Goal: Find contact information: Find contact information

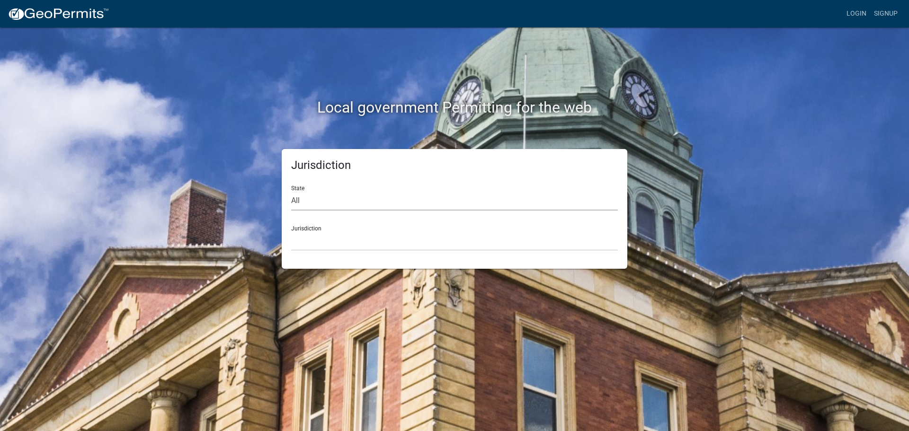
click at [396, 201] on select "All [US_STATE] [US_STATE] [US_STATE] [US_STATE] [US_STATE] [US_STATE] [US_STATE…" at bounding box center [454, 200] width 327 height 19
select select "[US_STATE]"
click at [291, 191] on select "All [US_STATE] [US_STATE] [US_STATE] [US_STATE] [US_STATE] [US_STATE] [US_STATE…" at bounding box center [454, 200] width 327 height 19
click at [345, 237] on select "City of [GEOGRAPHIC_DATA], [US_STATE] City of [GEOGRAPHIC_DATA], [US_STATE] Cit…" at bounding box center [454, 240] width 327 height 19
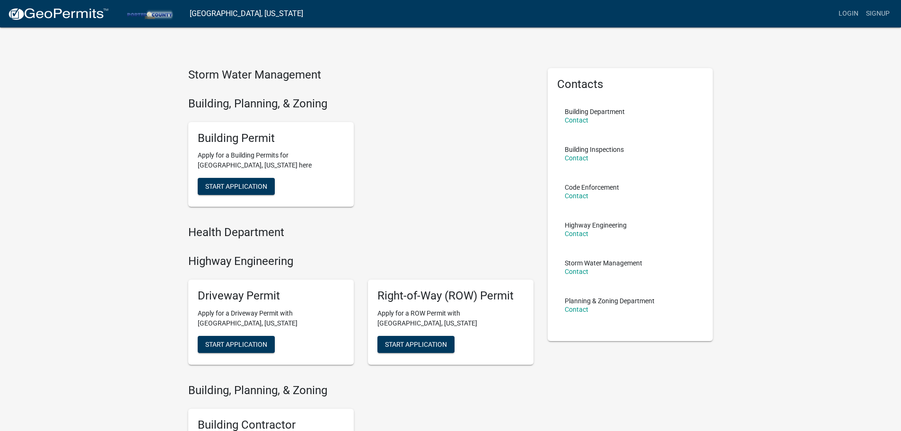
click at [474, 189] on div "Building Permit Apply for a Building Permits for [GEOGRAPHIC_DATA], [US_STATE] …" at bounding box center [361, 165] width 360 height 100
click at [570, 119] on link "Contact" at bounding box center [577, 120] width 24 height 8
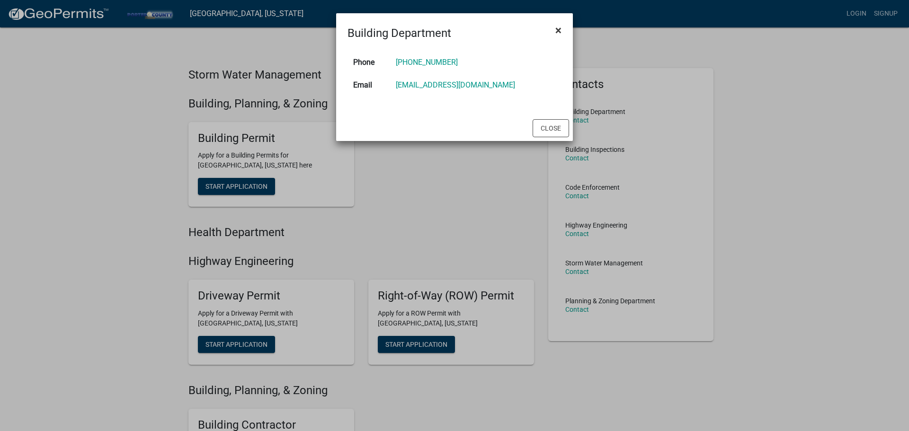
click at [557, 29] on span "×" at bounding box center [558, 30] width 6 height 13
